Goal: Task Accomplishment & Management: Complete application form

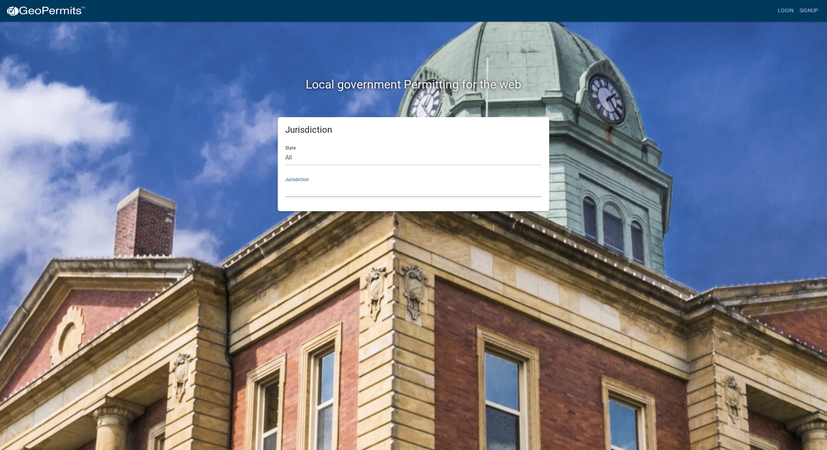
click at [309, 191] on select "[GEOGRAPHIC_DATA], [US_STATE] [GEOGRAPHIC_DATA], [US_STATE][PERSON_NAME][GEOGRA…" at bounding box center [413, 189] width 257 height 15
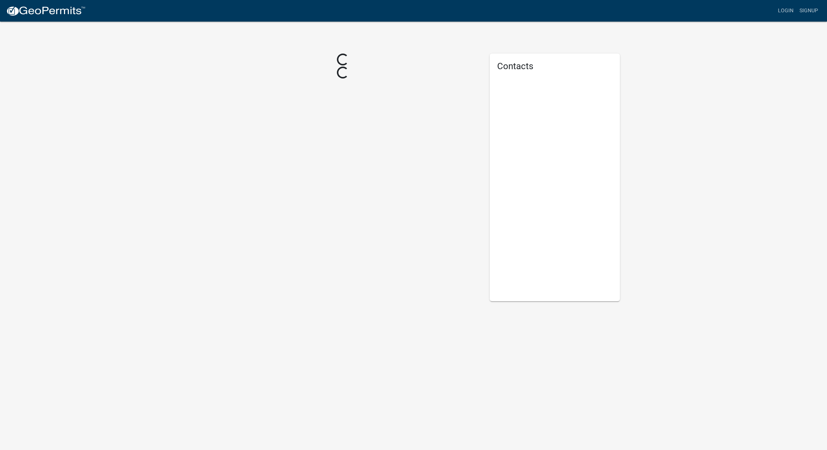
click at [322, 185] on div "Loading... Loading..." at bounding box center [343, 178] width 283 height 248
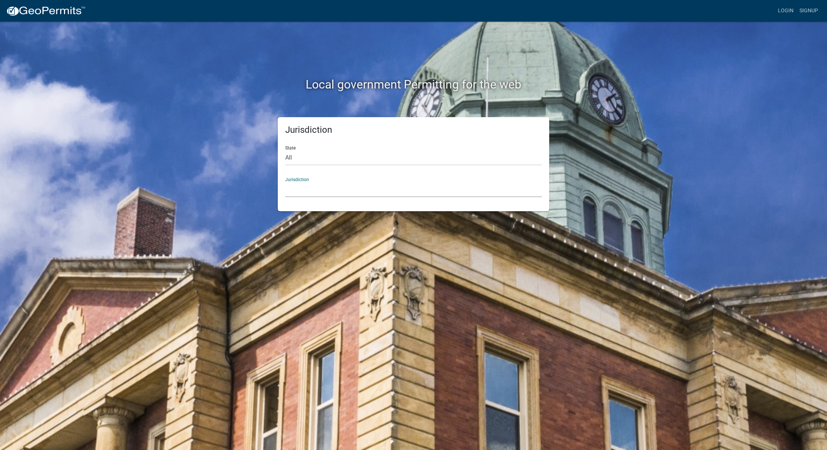
click at [315, 189] on select "[GEOGRAPHIC_DATA], [US_STATE] [GEOGRAPHIC_DATA], [US_STATE][PERSON_NAME][GEOGRA…" at bounding box center [413, 189] width 257 height 15
click at [296, 152] on select "All [US_STATE] [US_STATE] [US_STATE] [US_STATE] [US_STATE] [US_STATE] [US_STATE…" at bounding box center [413, 157] width 257 height 15
select select "[US_STATE]"
click at [285, 150] on select "All [US_STATE] [US_STATE] [US_STATE] [US_STATE] [US_STATE] [US_STATE] [US_STATE…" at bounding box center [413, 157] width 257 height 15
click at [302, 191] on select "City of [GEOGRAPHIC_DATA], [US_STATE] City of [GEOGRAPHIC_DATA], [US_STATE] Cit…" at bounding box center [413, 189] width 257 height 15
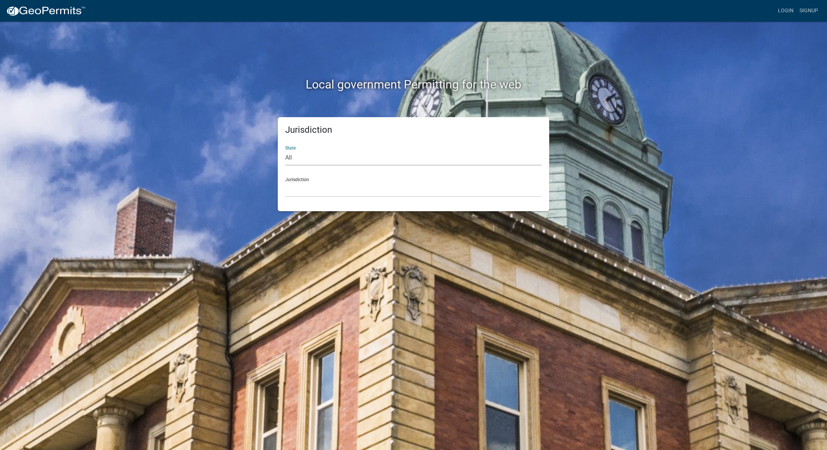
click at [319, 160] on select "All [US_STATE] [US_STATE] [US_STATE] [US_STATE] [US_STATE] [US_STATE] [US_STATE…" at bounding box center [413, 157] width 257 height 15
select select "[US_STATE]"
click at [285, 150] on select "All [US_STATE] [US_STATE] [US_STATE] [US_STATE] [US_STATE] [US_STATE] [US_STATE…" at bounding box center [413, 157] width 257 height 15
click at [312, 189] on select "City of [GEOGRAPHIC_DATA], [US_STATE] City of [GEOGRAPHIC_DATA], [US_STATE] Cit…" at bounding box center [413, 189] width 257 height 15
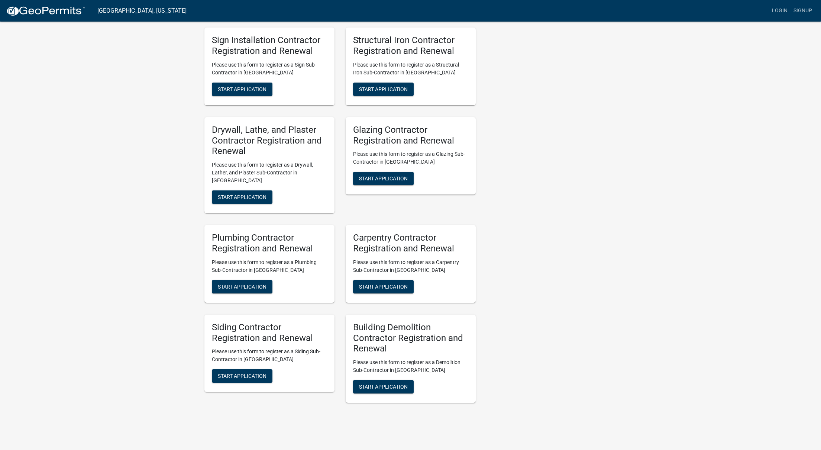
scroll to position [1364, 0]
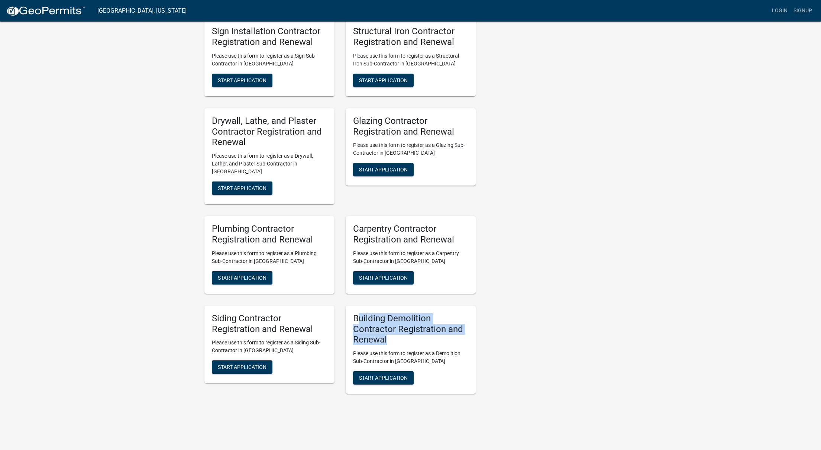
drag, startPoint x: 356, startPoint y: 311, endPoint x: 396, endPoint y: 327, distance: 43.1
click at [396, 327] on h5 "Building Demolition Contractor Registration and Renewal" at bounding box center [410, 329] width 115 height 32
click at [372, 375] on span "Start Application" at bounding box center [383, 378] width 49 height 6
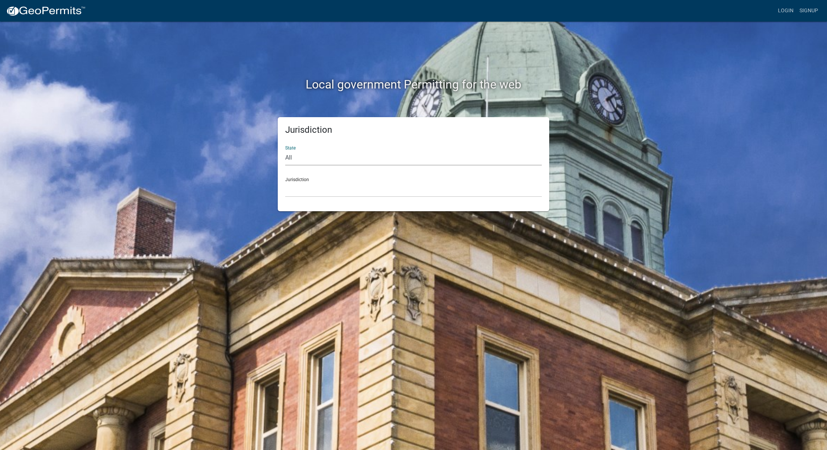
click at [322, 158] on select "All [US_STATE] [US_STATE] [US_STATE] [US_STATE] [US_STATE] [US_STATE] [US_STATE…" at bounding box center [413, 157] width 257 height 15
select select "[US_STATE]"
click at [285, 150] on select "All [US_STATE] [US_STATE] [US_STATE] [US_STATE] [US_STATE] [US_STATE] [US_STATE…" at bounding box center [413, 157] width 257 height 15
click at [318, 190] on select "City of [GEOGRAPHIC_DATA], [US_STATE] City of [GEOGRAPHIC_DATA], [US_STATE] Cit…" at bounding box center [413, 189] width 257 height 15
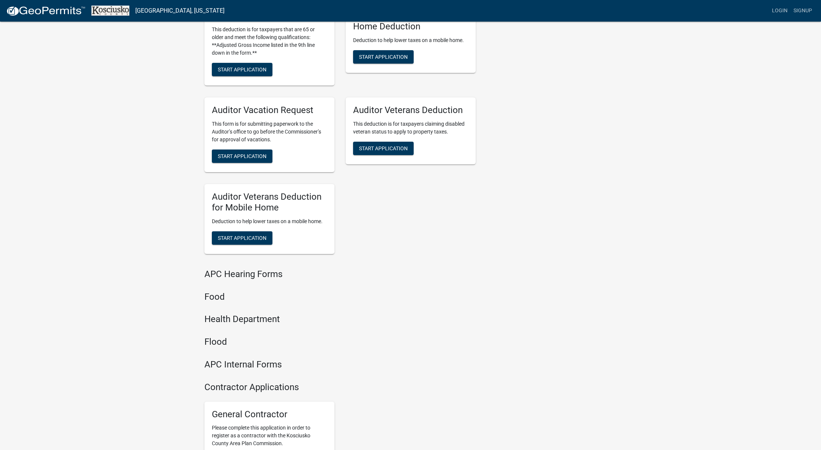
scroll to position [413, 0]
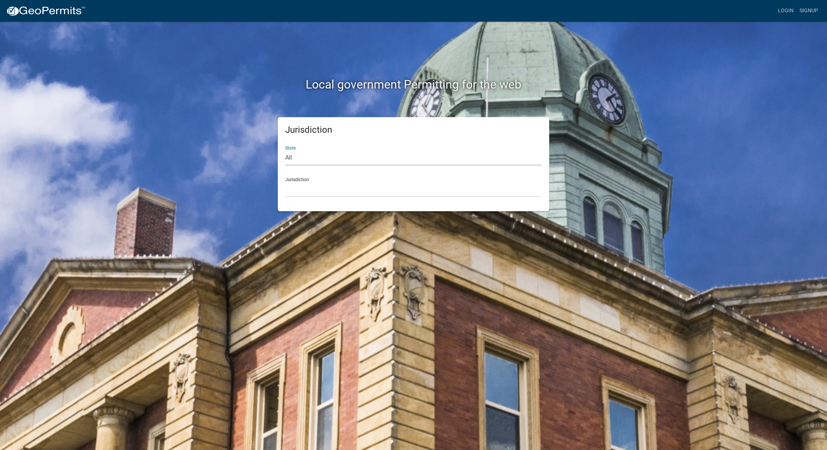
click at [302, 157] on select "All [US_STATE] [US_STATE] [US_STATE] [US_STATE] [US_STATE] [US_STATE] [US_STATE…" at bounding box center [413, 157] width 257 height 15
click at [285, 150] on select "All [US_STATE] [US_STATE] [US_STATE] [US_STATE] [US_STATE] [US_STATE] [US_STATE…" at bounding box center [413, 157] width 257 height 15
click at [316, 193] on select "[GEOGRAPHIC_DATA], [US_STATE]" at bounding box center [413, 189] width 257 height 15
click at [308, 161] on select "All [US_STATE] [US_STATE] [US_STATE] [US_STATE] [US_STATE] [US_STATE] [US_STATE…" at bounding box center [413, 157] width 257 height 15
select select "[US_STATE]"
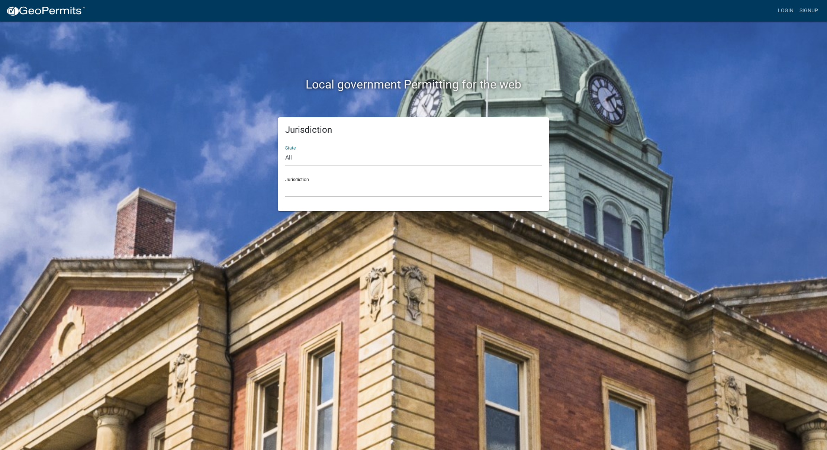
click at [285, 150] on select "All [US_STATE] [US_STATE] [US_STATE] [US_STATE] [US_STATE] [US_STATE] [US_STATE…" at bounding box center [413, 157] width 257 height 15
click at [324, 191] on select "City of [GEOGRAPHIC_DATA], [US_STATE] City of [GEOGRAPHIC_DATA], [US_STATE] Cit…" at bounding box center [413, 189] width 257 height 15
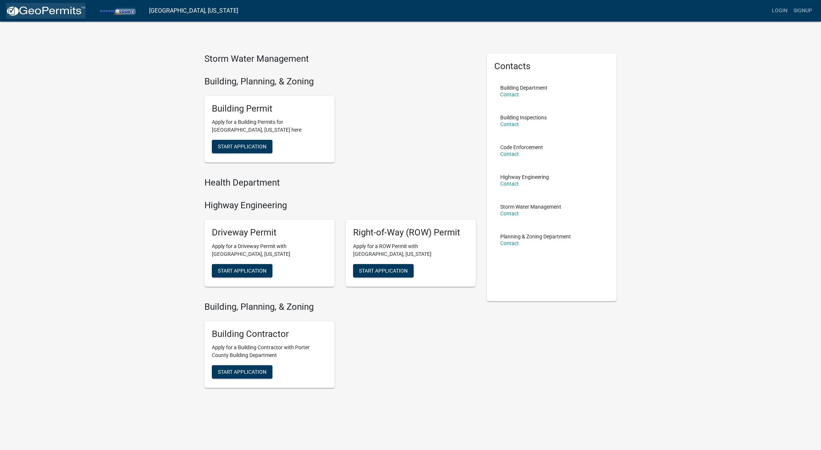
click at [43, 17] on link at bounding box center [46, 11] width 80 height 16
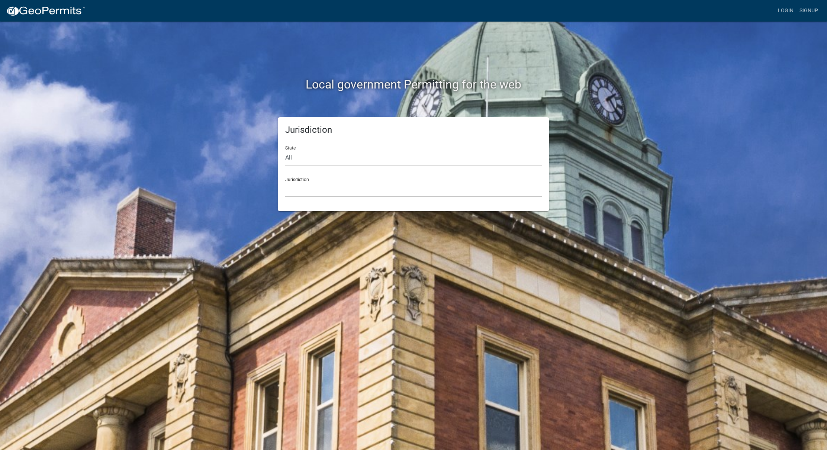
click at [301, 162] on select "All [US_STATE] [US_STATE] [US_STATE] [US_STATE] [US_STATE] [US_STATE] [US_STATE…" at bounding box center [413, 157] width 257 height 15
select select "[US_STATE]"
click at [285, 150] on select "All [US_STATE] [US_STATE] [US_STATE] [US_STATE] [US_STATE] [US_STATE] [US_STATE…" at bounding box center [413, 157] width 257 height 15
click at [309, 190] on select "City of [GEOGRAPHIC_DATA], [US_STATE] City of [GEOGRAPHIC_DATA], [US_STATE] Cit…" at bounding box center [413, 189] width 257 height 15
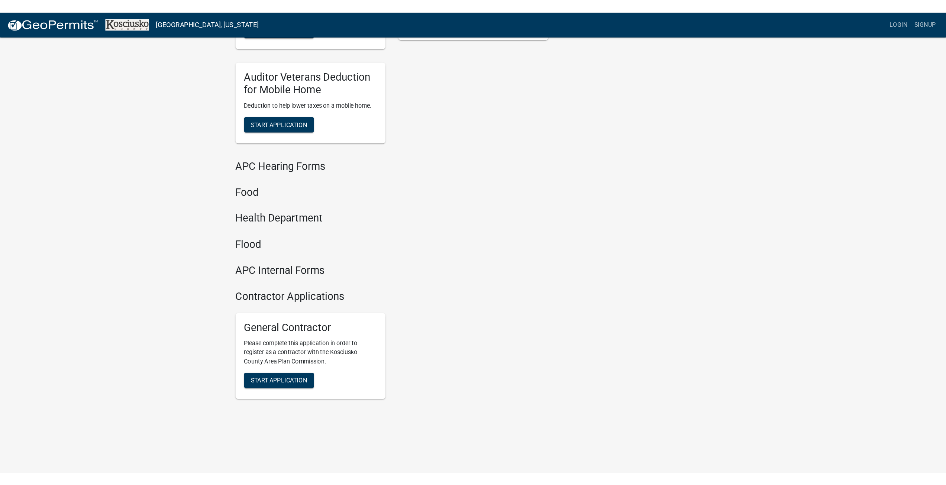
scroll to position [638, 0]
